Goal: Navigation & Orientation: Find specific page/section

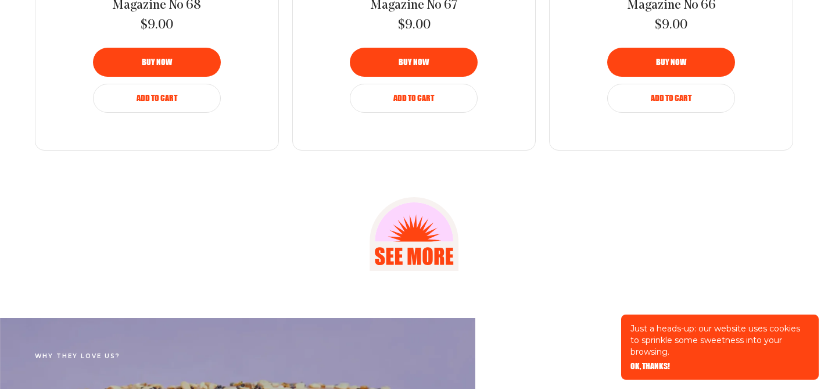
scroll to position [1596, 0]
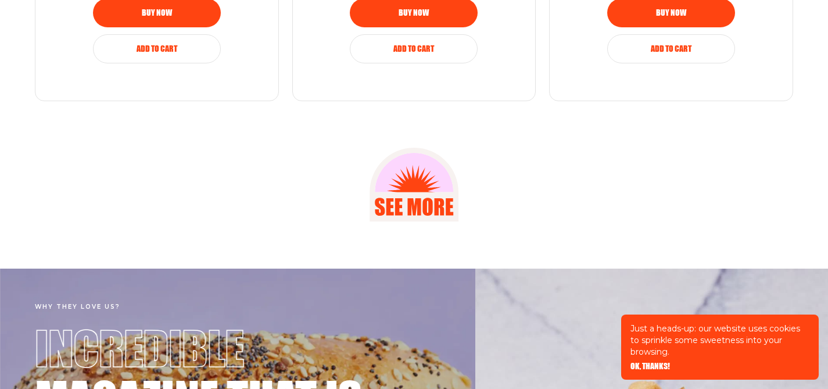
click at [415, 164] on icon at bounding box center [414, 172] width 78 height 39
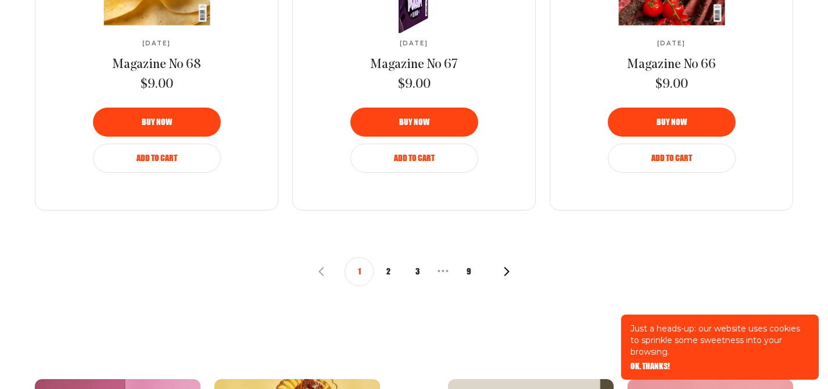
scroll to position [1390, 0]
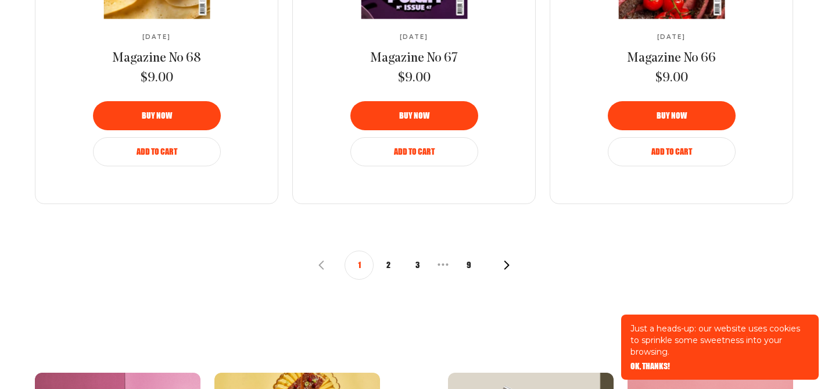
click at [391, 264] on button "2" at bounding box center [388, 264] width 29 height 29
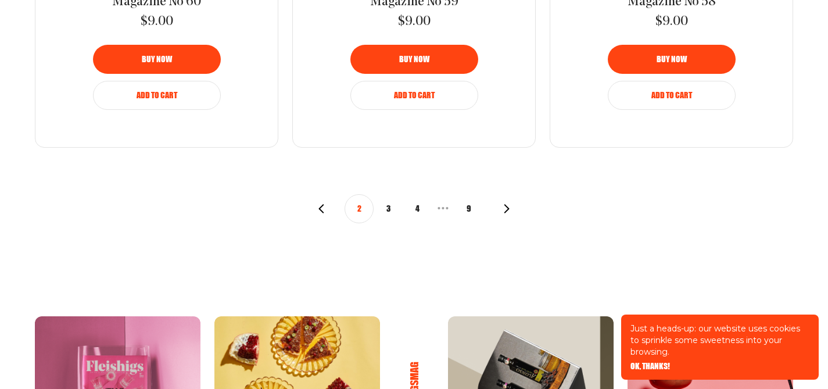
scroll to position [1549, 0]
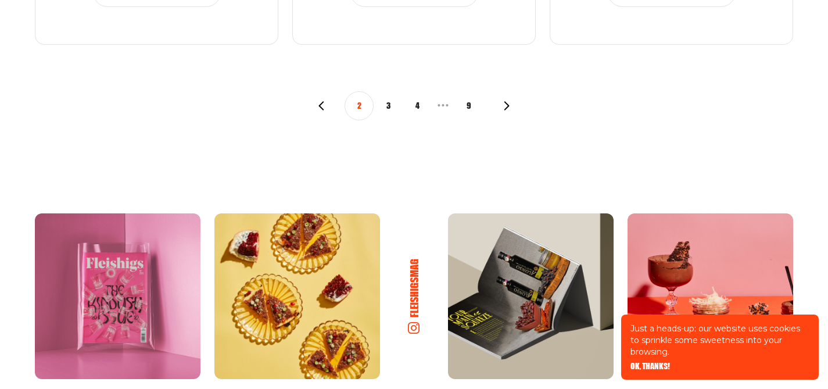
click at [386, 111] on button "3" at bounding box center [388, 105] width 29 height 29
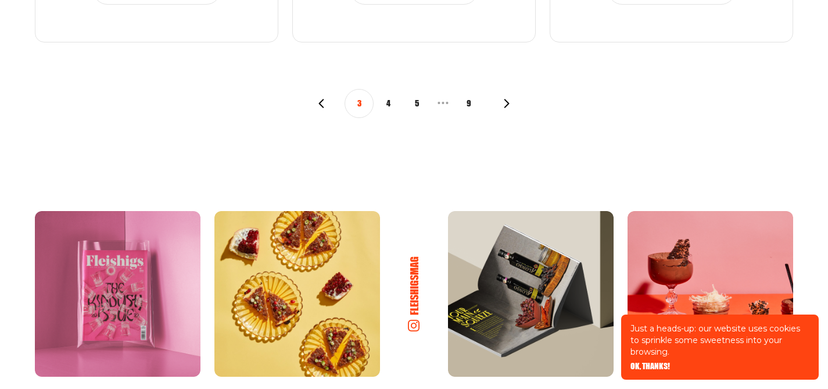
scroll to position [1602, 0]
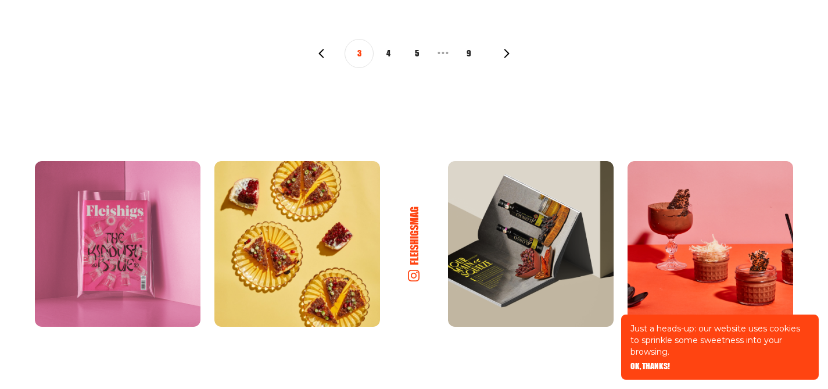
click at [382, 60] on button "4" at bounding box center [388, 53] width 29 height 29
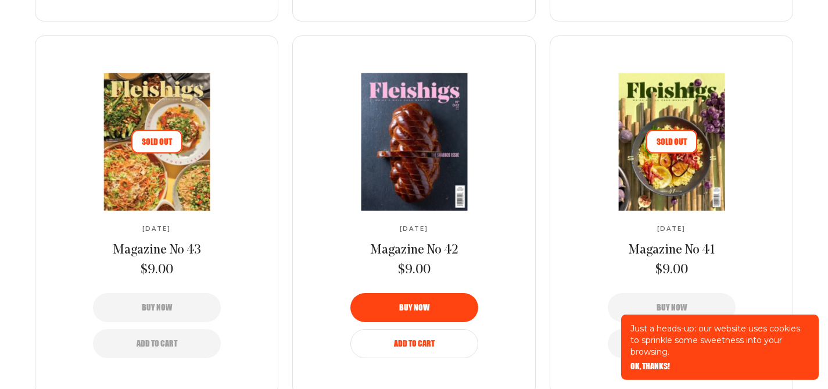
scroll to position [1527, 0]
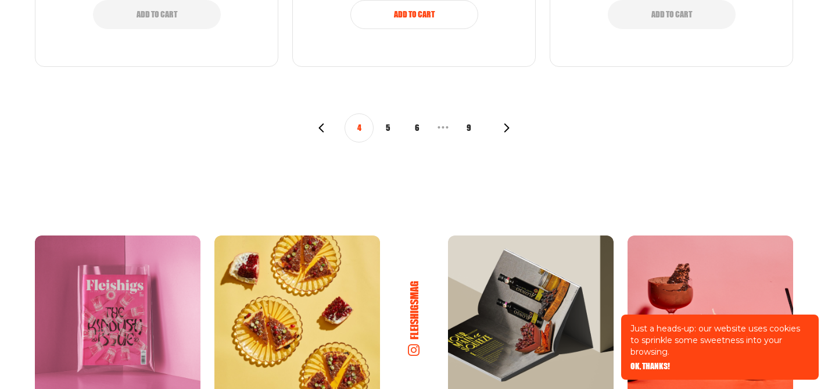
click at [397, 130] on button "5" at bounding box center [388, 127] width 29 height 29
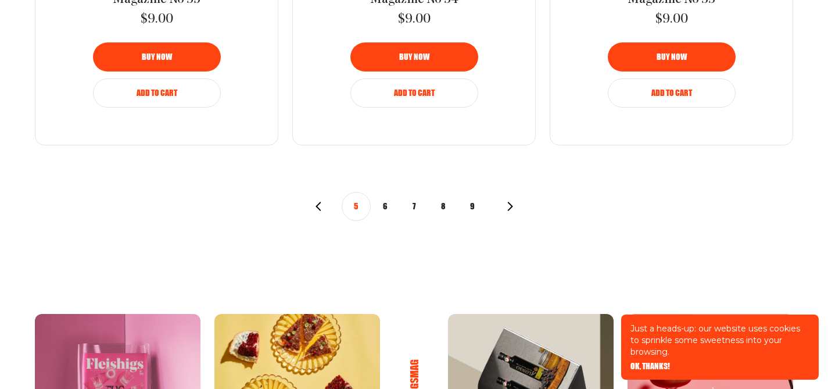
scroll to position [1538, 0]
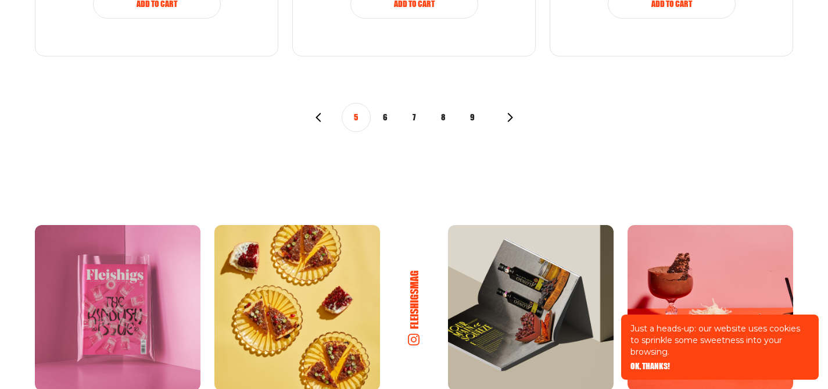
click at [385, 124] on button "6" at bounding box center [385, 117] width 29 height 29
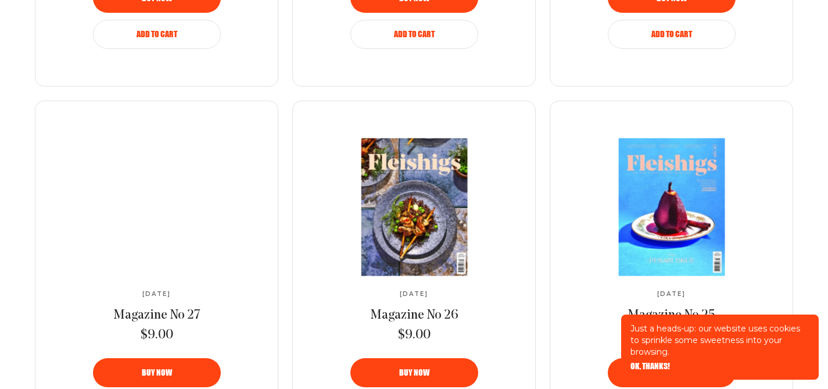
scroll to position [1323, 0]
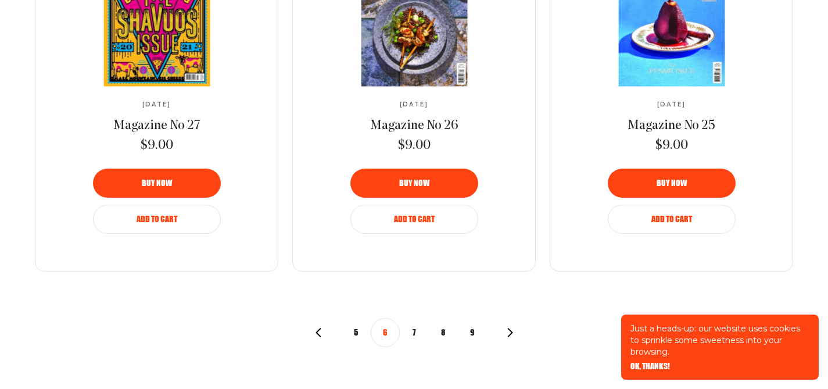
click at [414, 335] on button "7" at bounding box center [414, 332] width 29 height 29
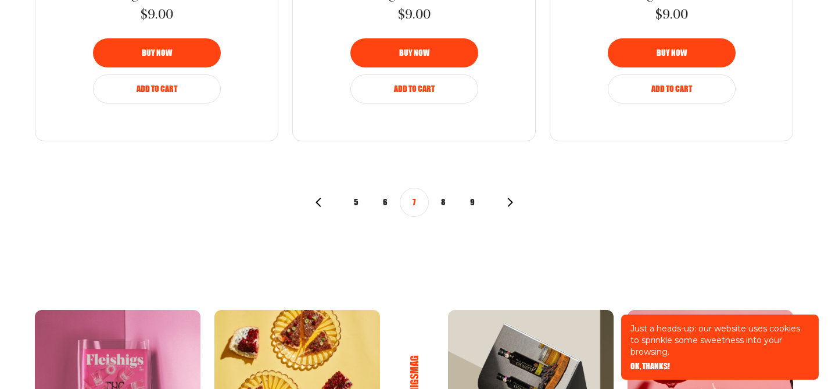
scroll to position [1511, 0]
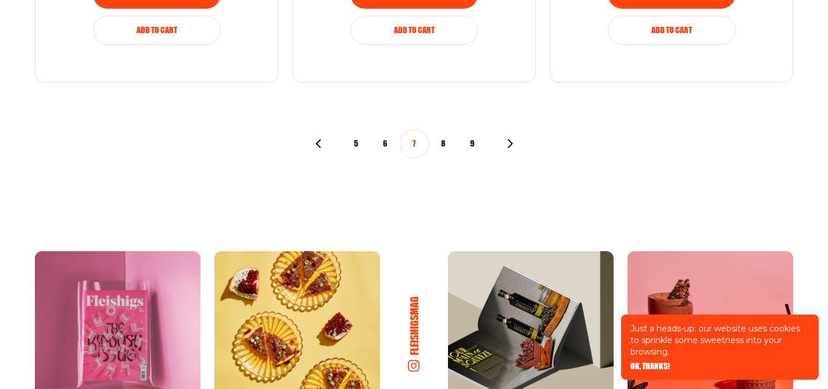
click at [440, 146] on button "8" at bounding box center [443, 143] width 29 height 29
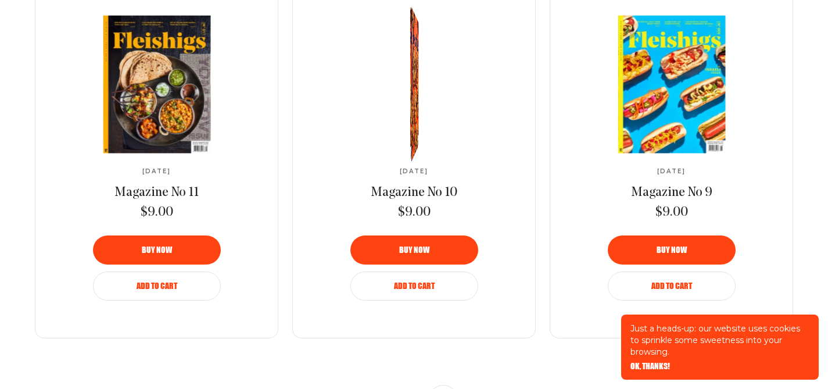
scroll to position [1531, 0]
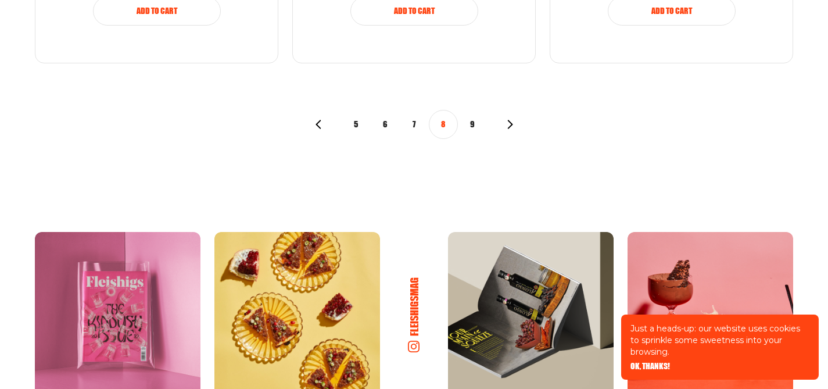
click at [468, 123] on button "9" at bounding box center [472, 124] width 29 height 29
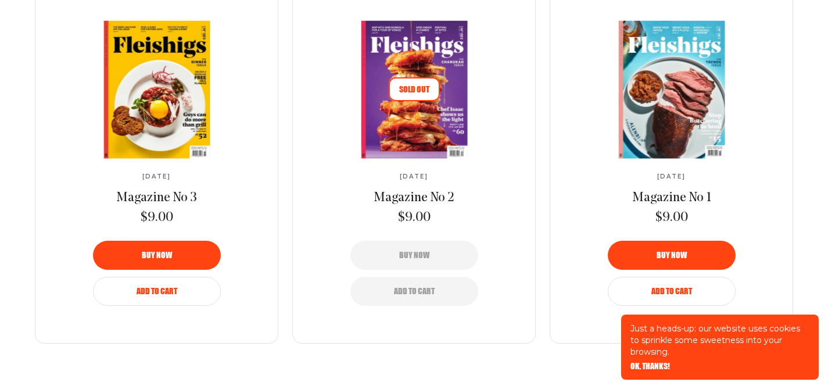
scroll to position [1459, 0]
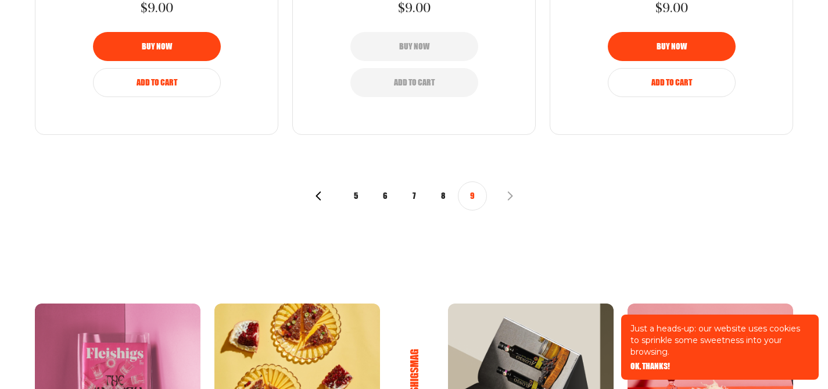
click at [511, 195] on use "button" at bounding box center [509, 195] width 5 height 9
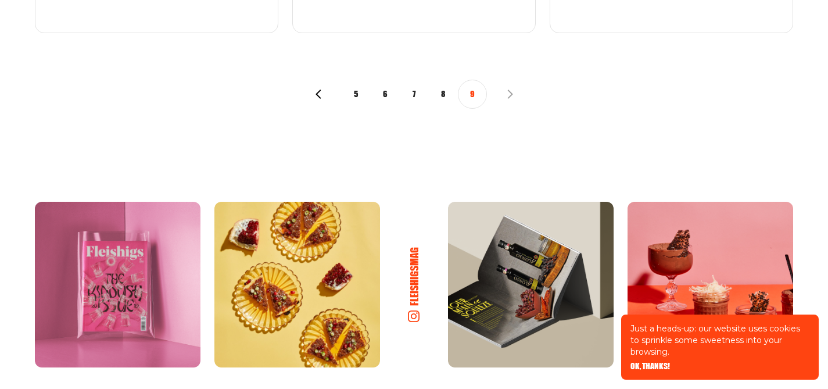
click at [318, 96] on use "button" at bounding box center [318, 93] width 5 height 9
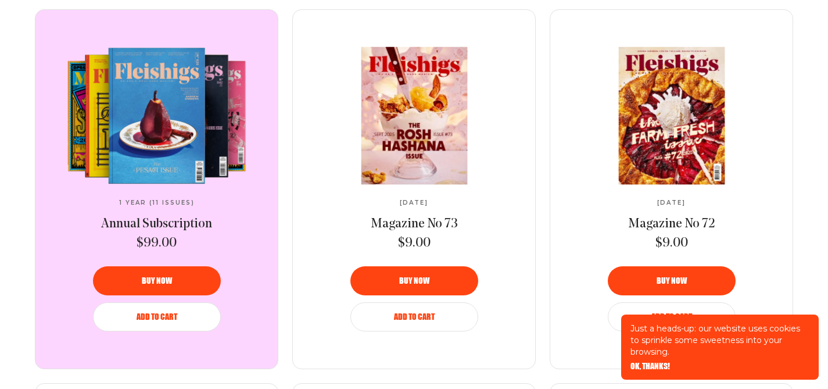
scroll to position [476, 0]
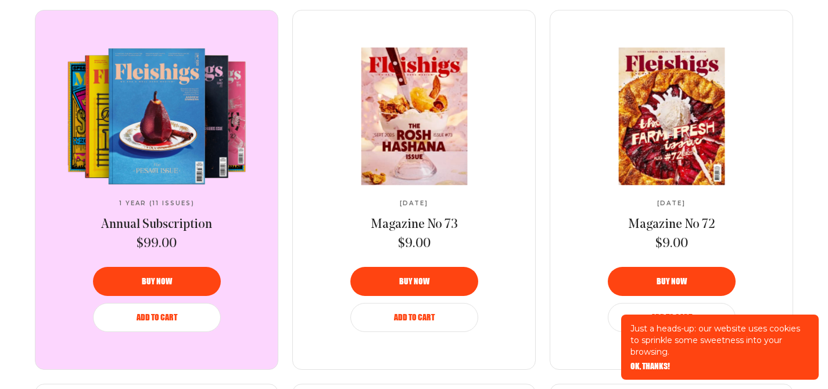
click at [178, 130] on video at bounding box center [157, 116] width 194 height 137
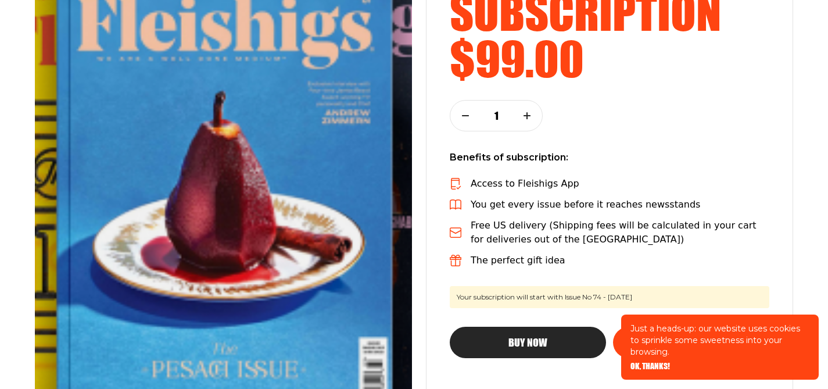
scroll to position [357, 0]
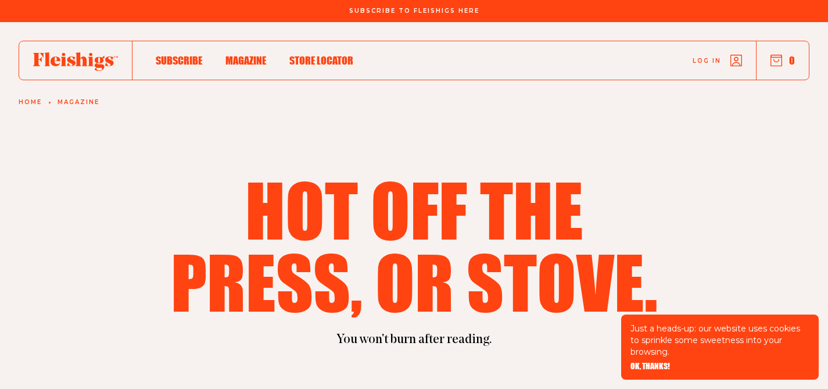
click at [240, 55] on span "Magazine" at bounding box center [245, 48] width 41 height 13
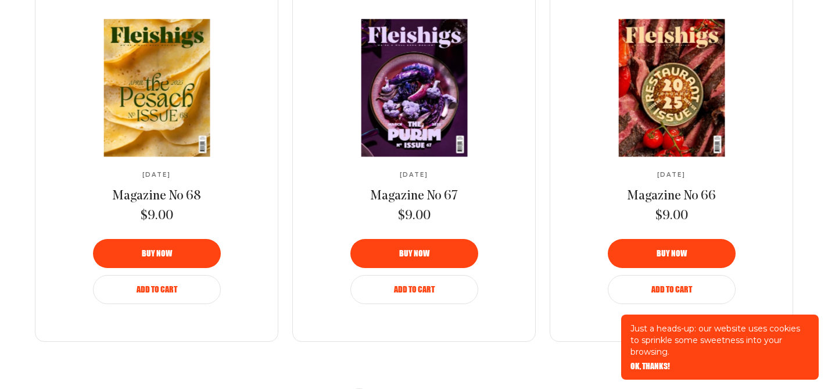
scroll to position [1380, 0]
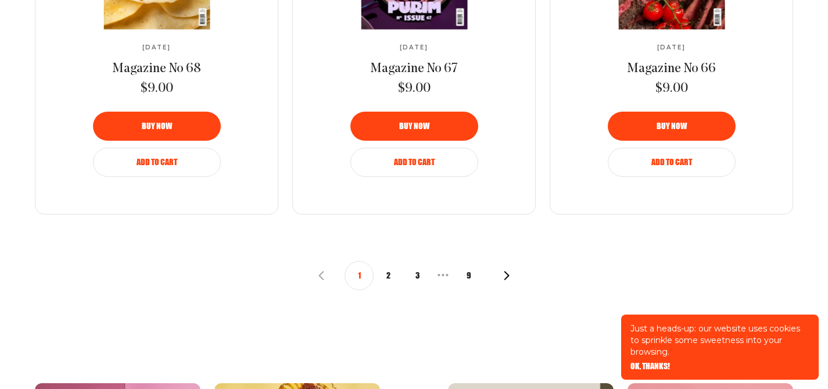
click at [391, 280] on button "2" at bounding box center [388, 275] width 29 height 29
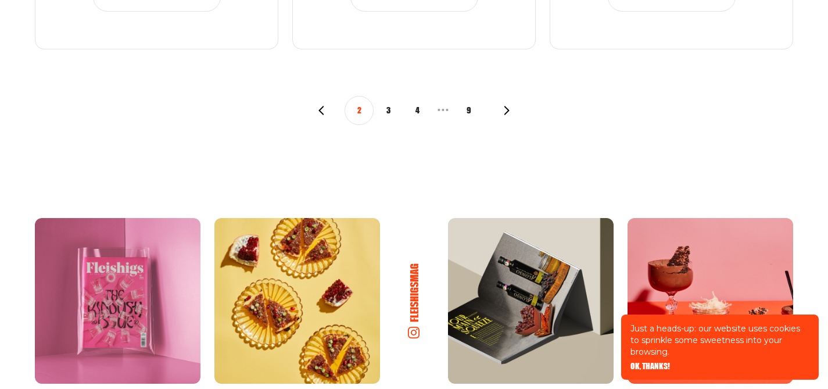
scroll to position [1498, 0]
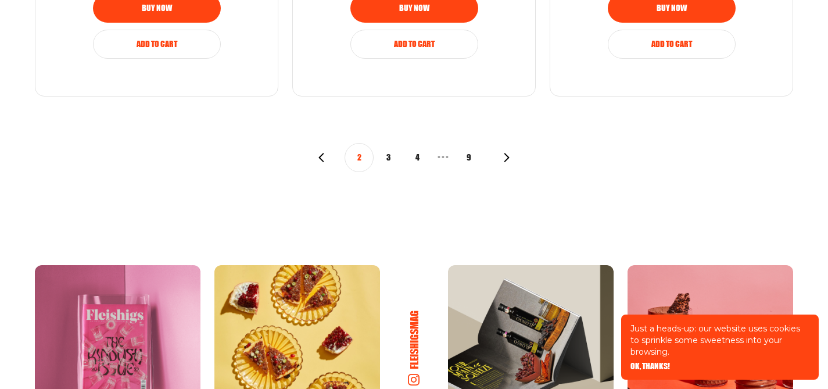
click at [395, 160] on button "3" at bounding box center [388, 157] width 29 height 29
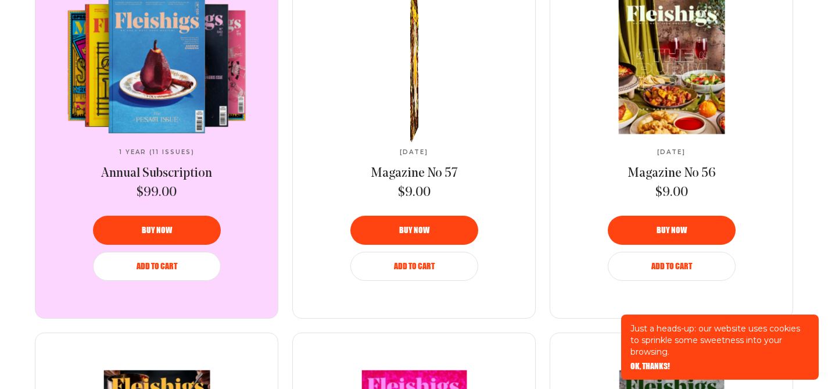
scroll to position [825, 0]
